Goal: Task Accomplishment & Management: Manage account settings

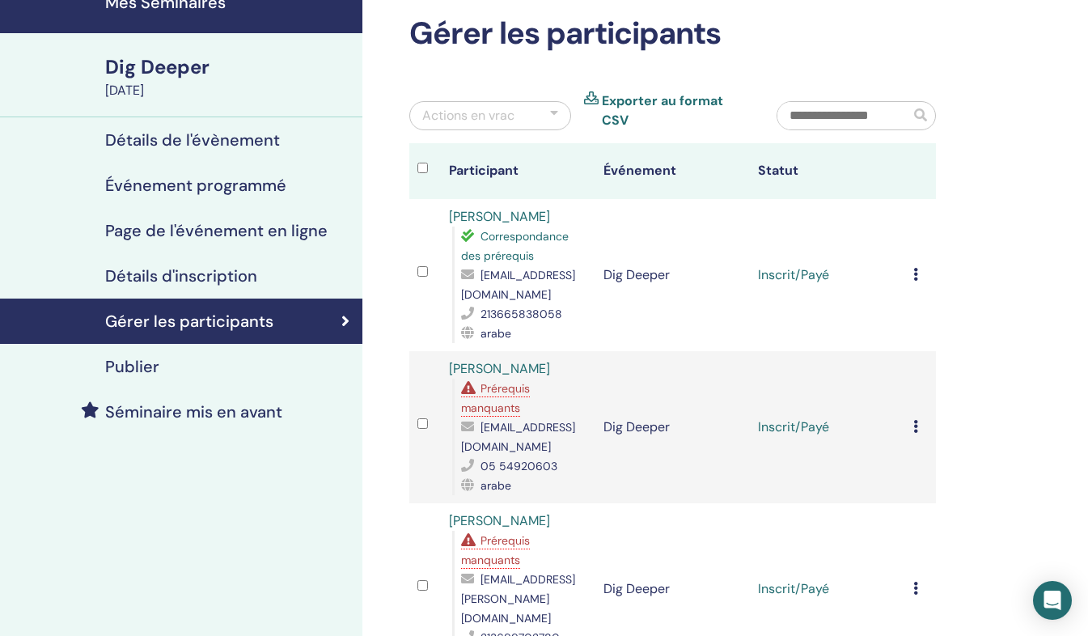
scroll to position [75, 0]
click at [909, 265] on td "Annuler l'inscription Ne pas certifier automatiquement Marquer comme payé Marqu…" at bounding box center [920, 275] width 31 height 152
click at [914, 268] on icon at bounding box center [915, 274] width 5 height 13
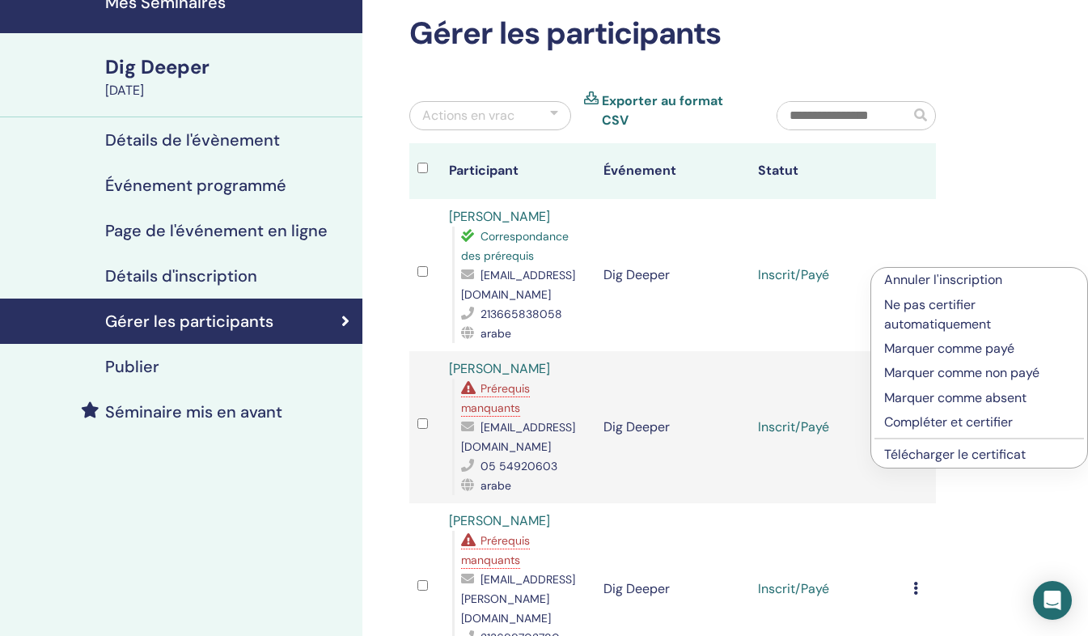
click at [899, 426] on p "Compléter et certifier" at bounding box center [979, 421] width 190 height 19
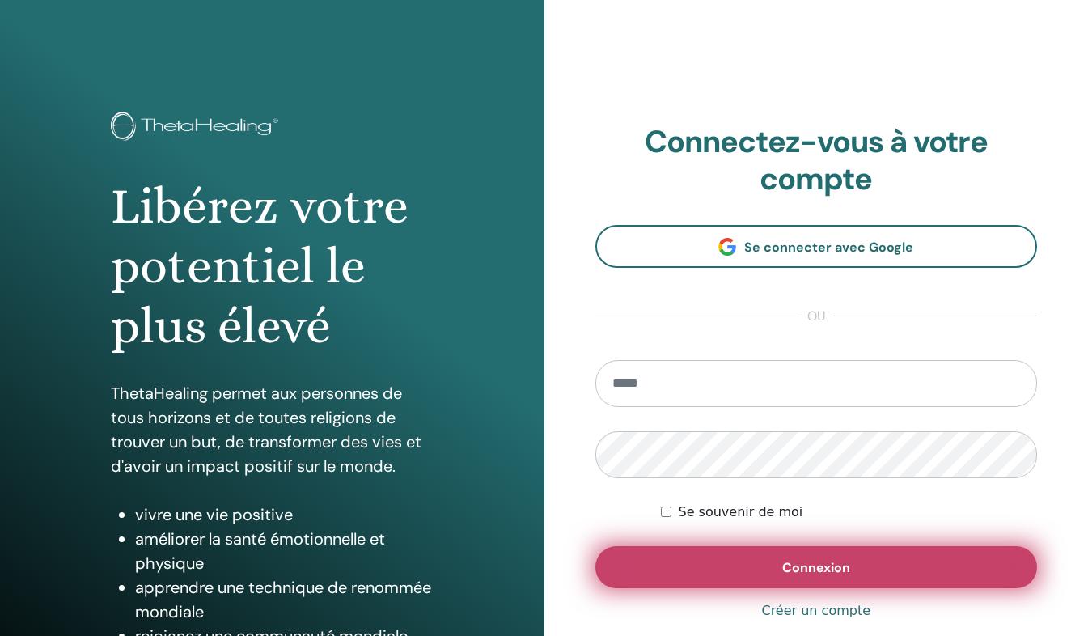
type input "**********"
click at [736, 569] on button "Connexion" at bounding box center [816, 567] width 442 height 42
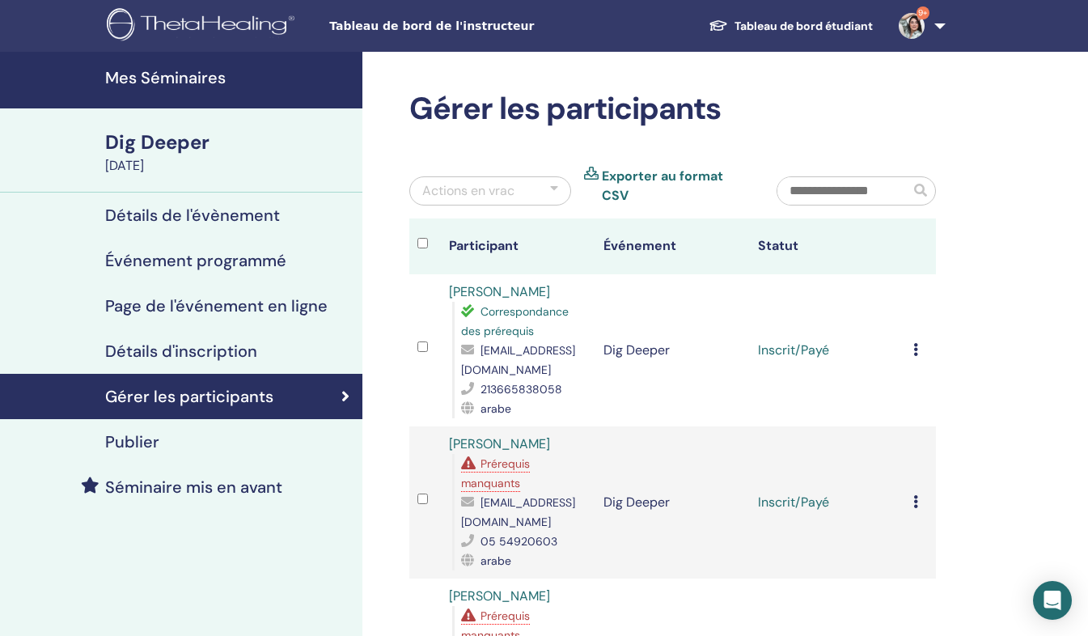
click at [912, 345] on td "Annuler l'inscription Ne pas certifier automatiquement Marquer comme payé Marqu…" at bounding box center [920, 350] width 31 height 152
click at [915, 343] on icon at bounding box center [915, 349] width 5 height 13
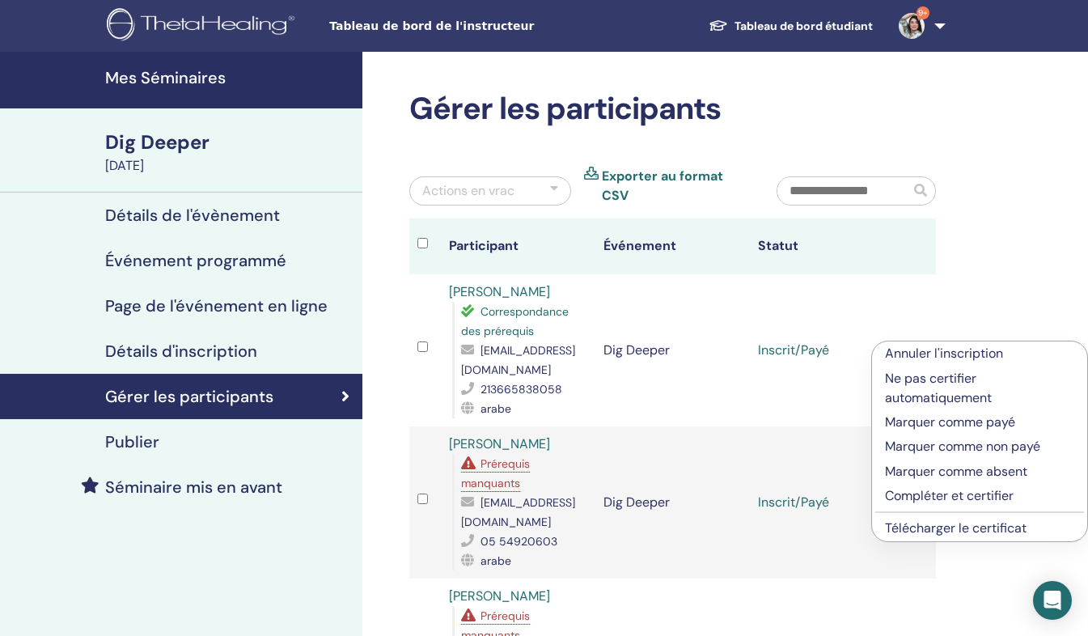
click at [915, 493] on p "Compléter et certifier" at bounding box center [979, 495] width 189 height 19
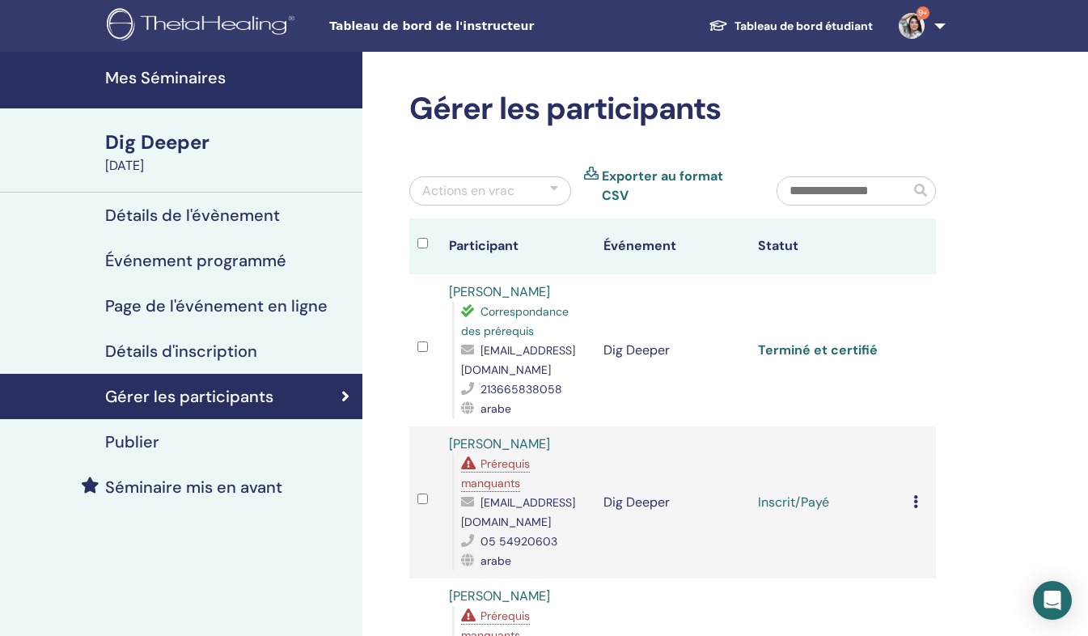
click at [847, 341] on link "Terminé et certifié" at bounding box center [818, 349] width 120 height 17
click at [919, 493] on div "Annuler l'inscription Ne pas certifier automatiquement Marquer comme payé Marqu…" at bounding box center [920, 502] width 15 height 19
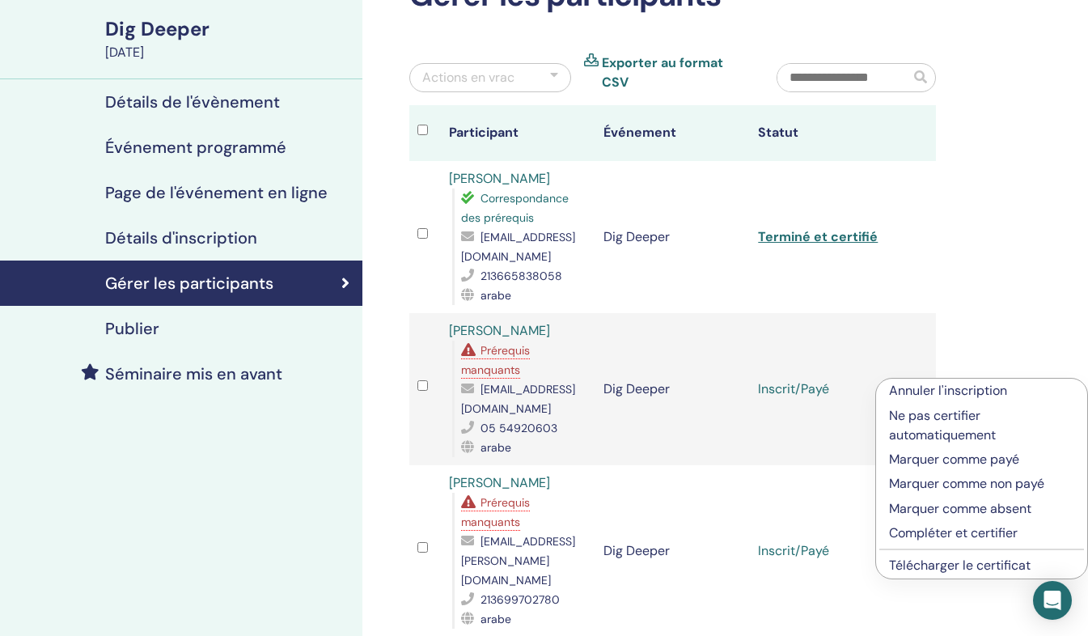
scroll to position [114, 0]
click at [944, 527] on p "Compléter et certifier" at bounding box center [981, 531] width 185 height 19
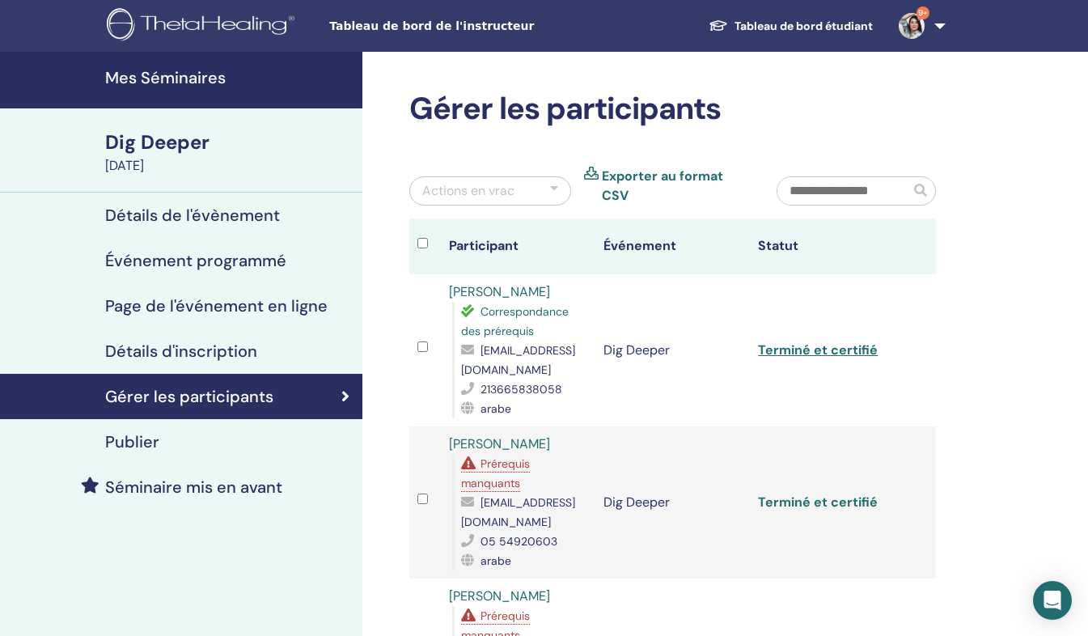
click at [824, 495] on link "Terminé et certifié" at bounding box center [818, 501] width 120 height 17
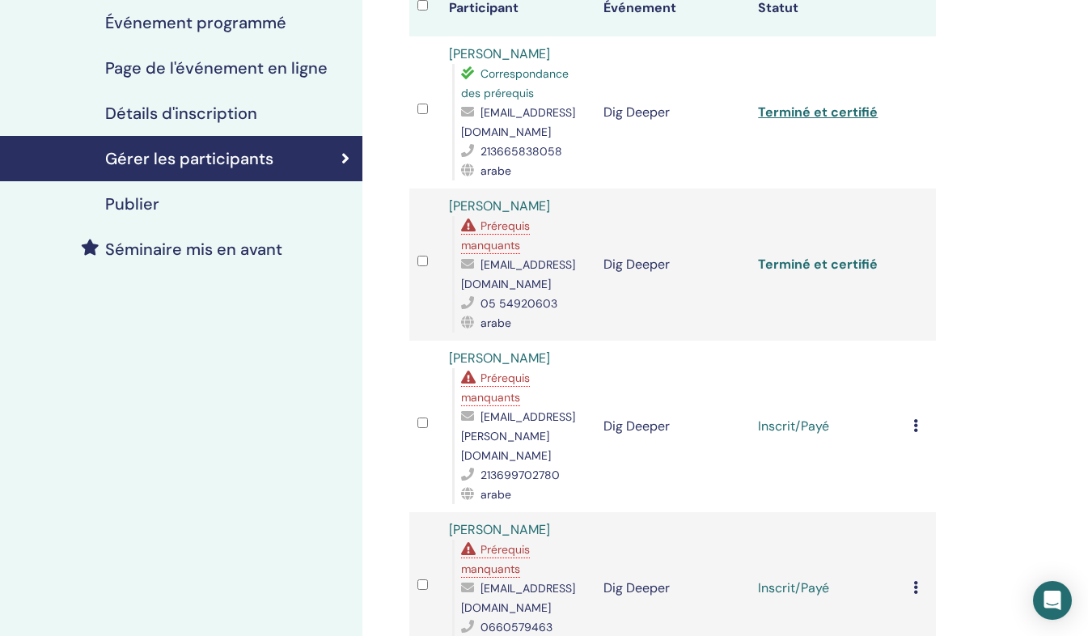
scroll to position [240, 0]
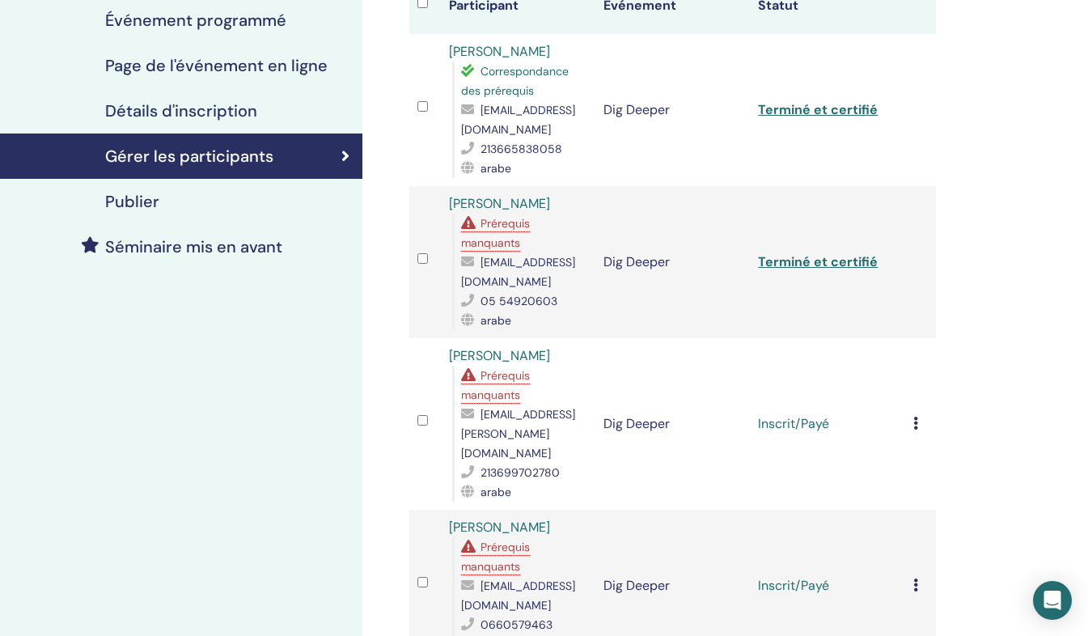
click at [915, 419] on icon at bounding box center [915, 422] width 5 height 13
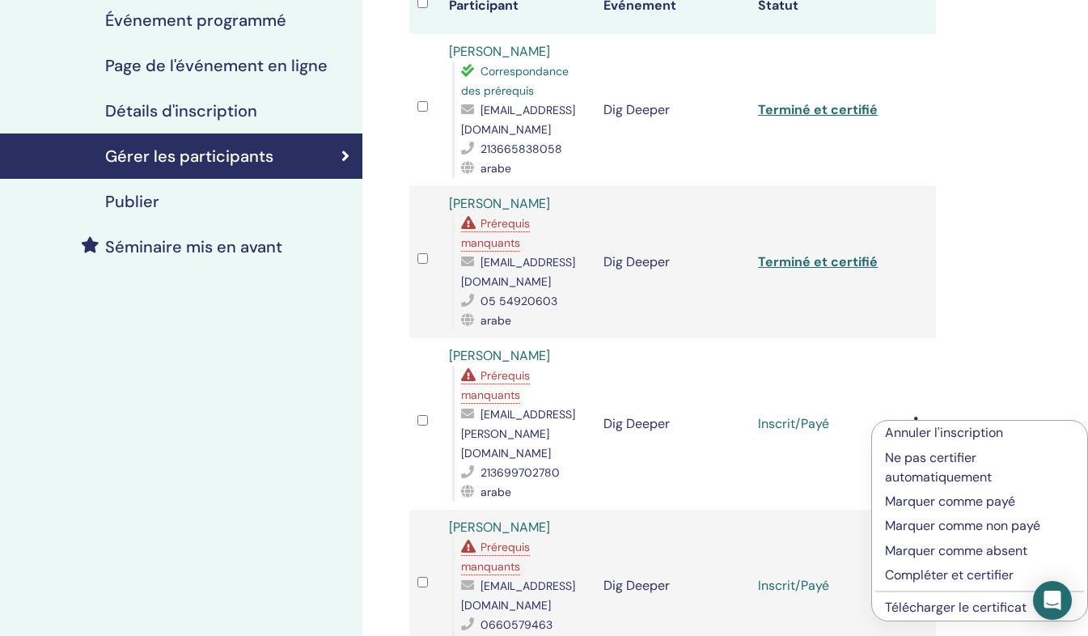
click at [902, 575] on p "Compléter et certifier" at bounding box center [979, 574] width 189 height 19
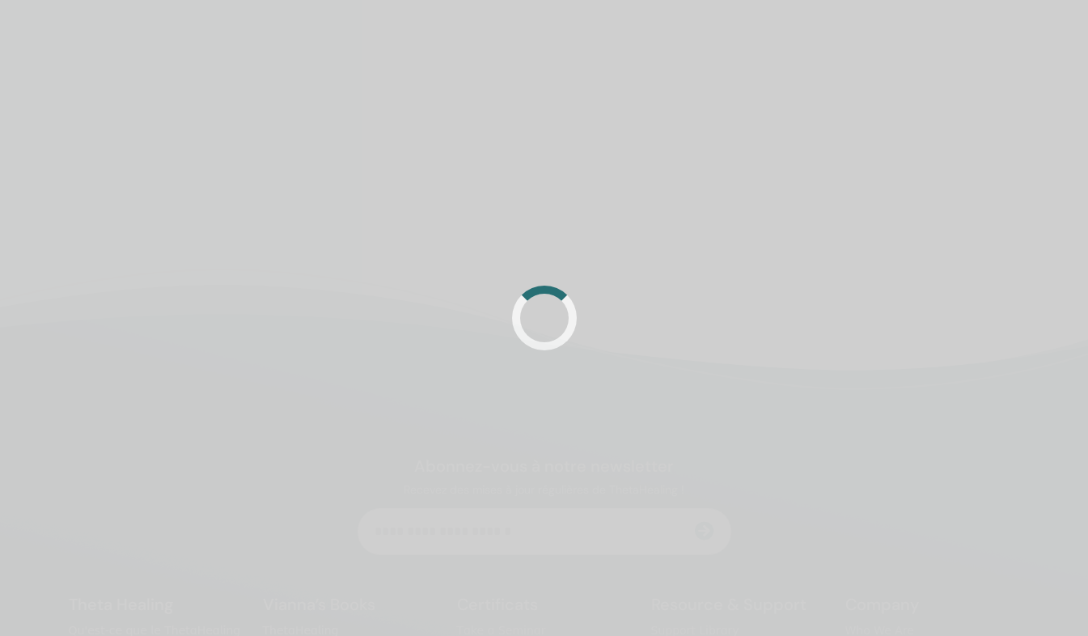
scroll to position [240, 0]
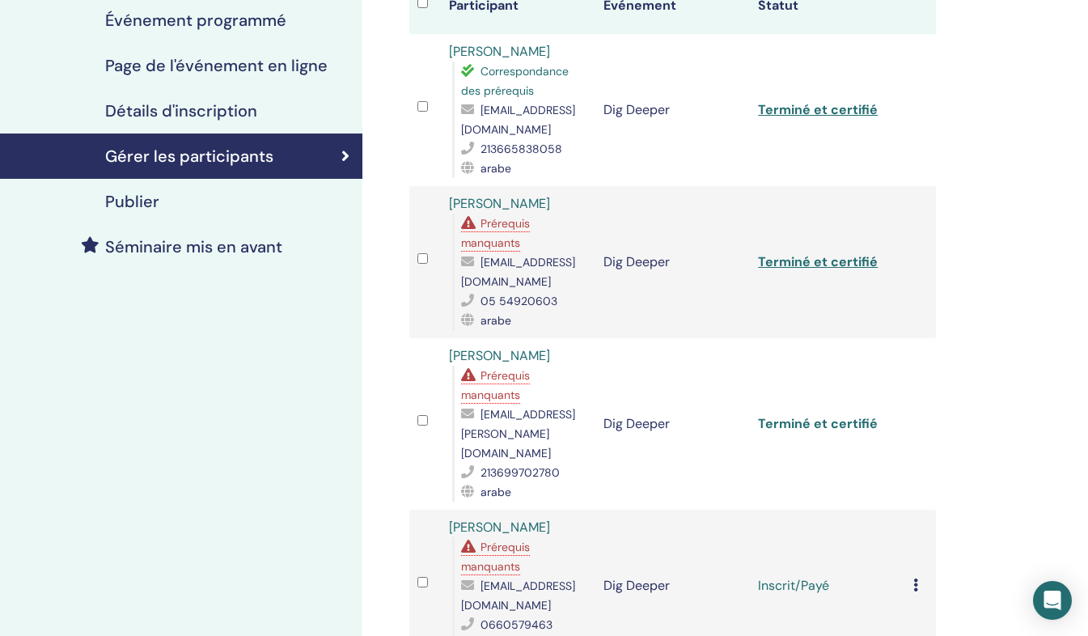
click at [817, 416] on link "Terminé et certifié" at bounding box center [818, 423] width 120 height 17
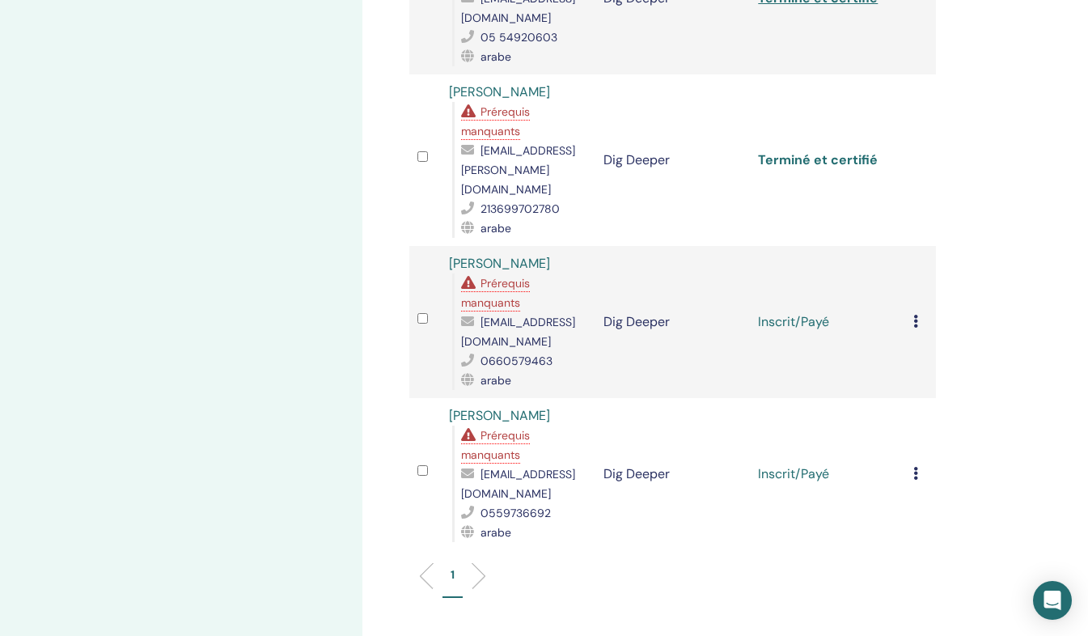
scroll to position [514, 0]
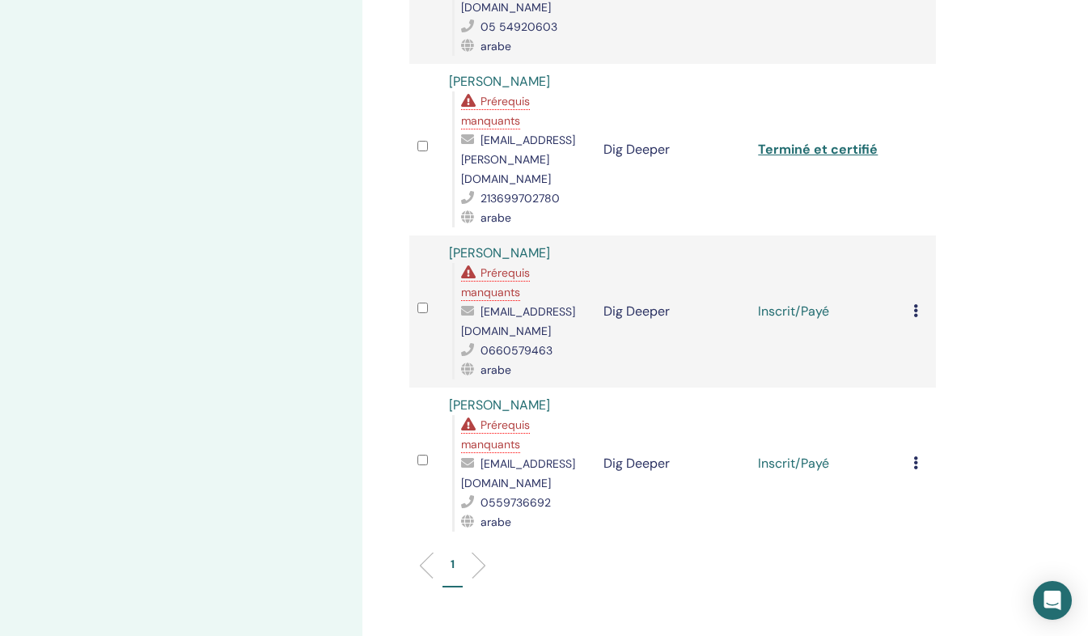
click at [917, 304] on icon at bounding box center [915, 310] width 5 height 13
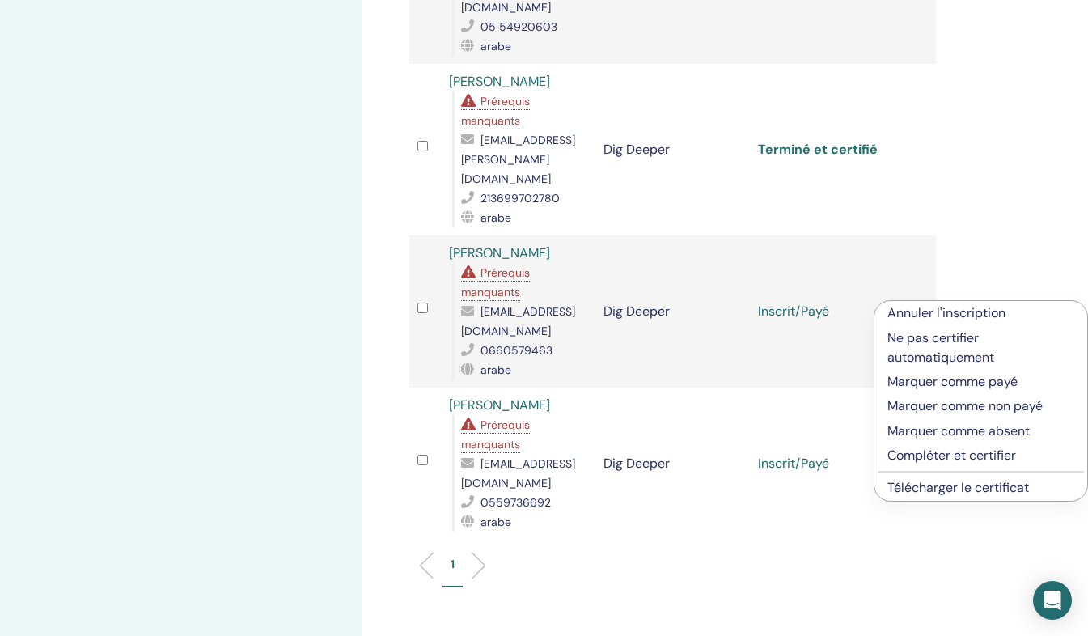
click at [929, 452] on p "Compléter et certifier" at bounding box center [980, 455] width 187 height 19
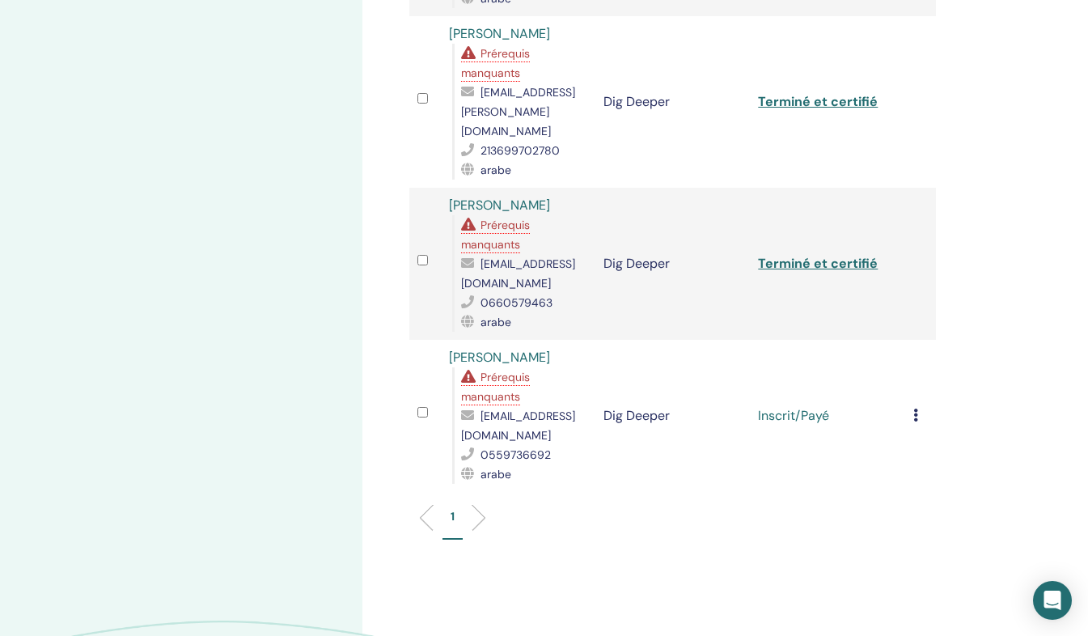
scroll to position [563, 0]
click at [913, 408] on icon at bounding box center [915, 414] width 5 height 13
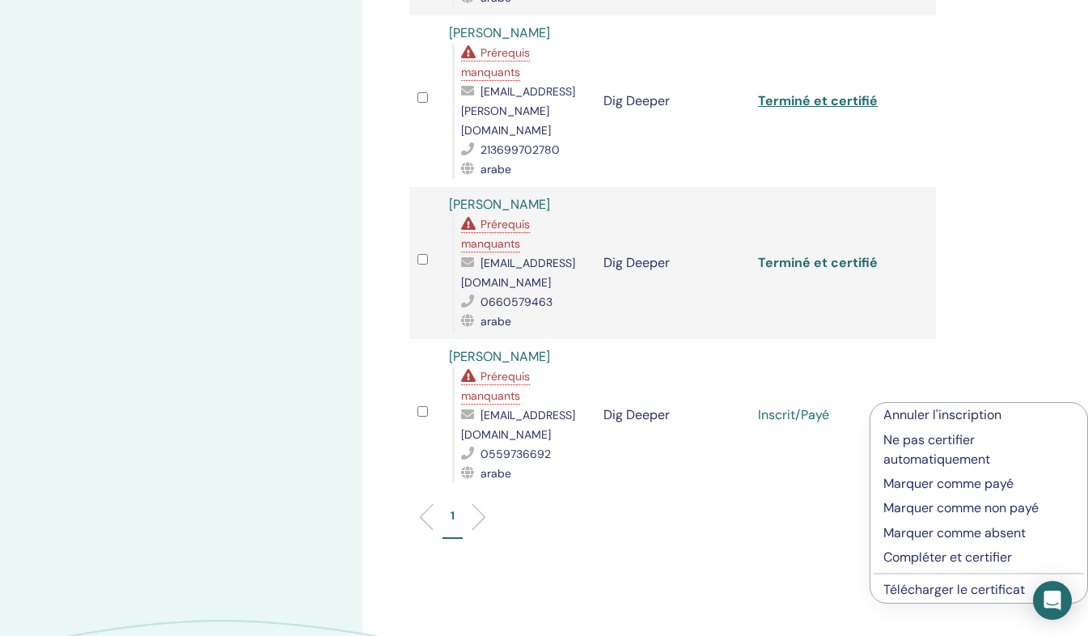
click at [810, 259] on link "Terminé et certifié" at bounding box center [818, 262] width 120 height 17
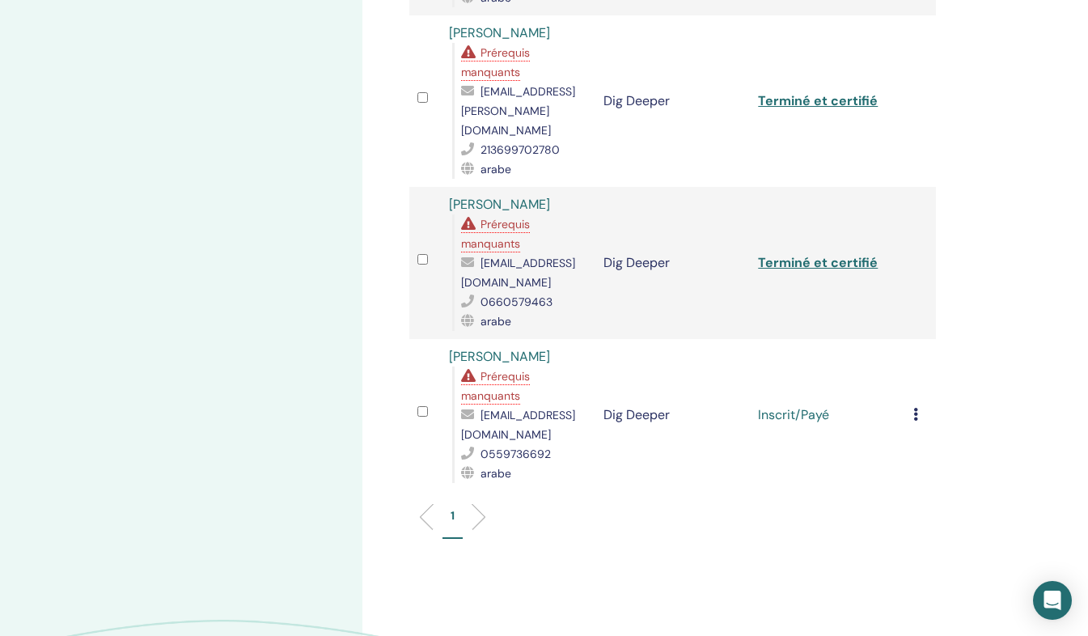
click at [603, 381] on td "Dig Deeper" at bounding box center [672, 415] width 154 height 152
click at [907, 406] on td "Annuler l'inscription Ne pas certifier automatiquement Marquer comme payé Marqu…" at bounding box center [920, 415] width 31 height 152
click at [918, 405] on div "Annuler l'inscription Ne pas certifier automatiquement Marquer comme payé Marqu…" at bounding box center [920, 414] width 15 height 19
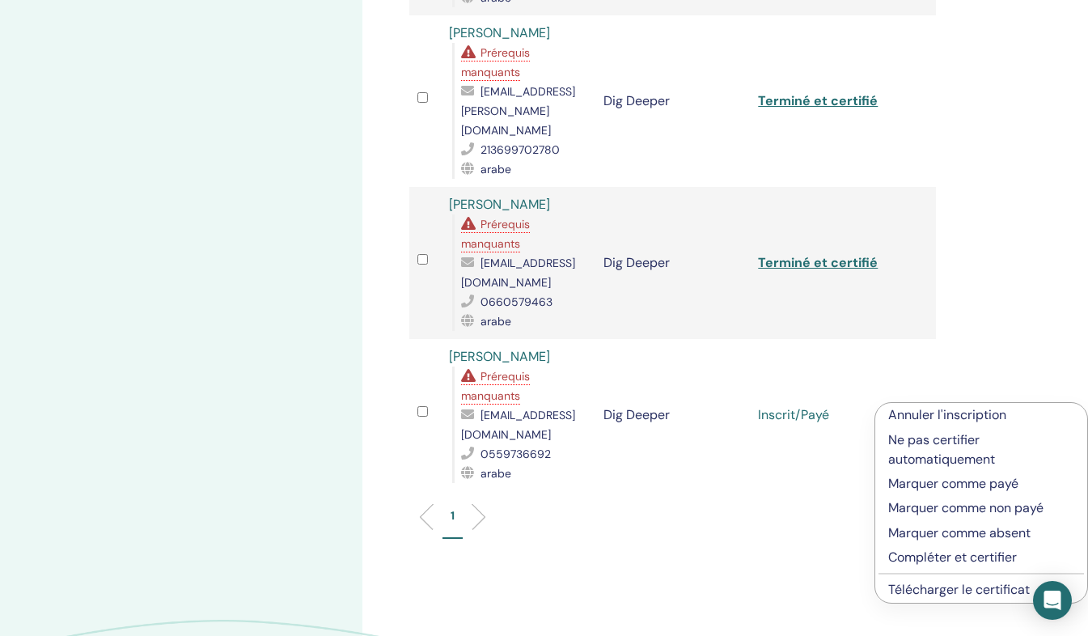
click at [918, 555] on p "Compléter et certifier" at bounding box center [981, 556] width 186 height 19
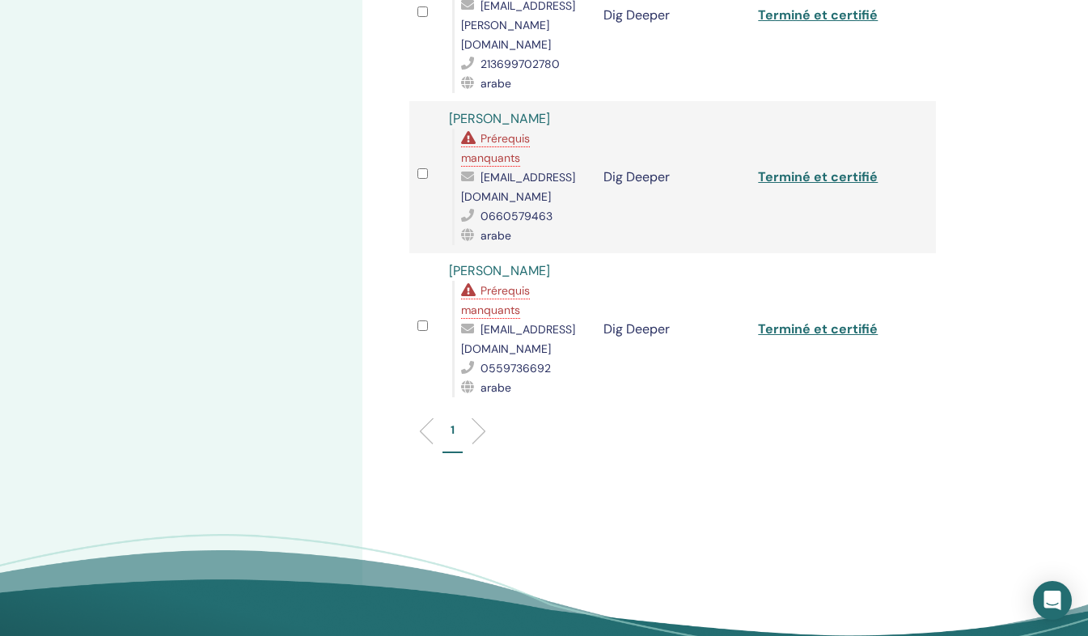
scroll to position [649, 0]
click at [812, 319] on link "Terminé et certifié" at bounding box center [818, 327] width 120 height 17
